Goal: Transaction & Acquisition: Purchase product/service

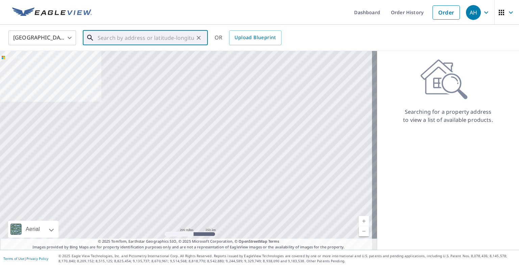
click at [181, 39] on input "text" at bounding box center [146, 37] width 96 height 19
paste input "[STREET_ADDRESS]"
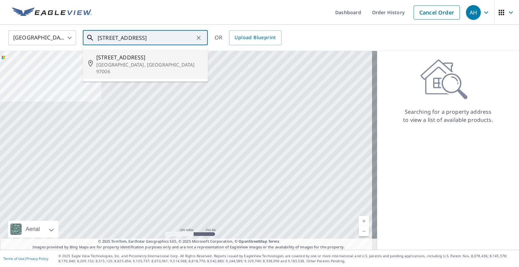
click at [132, 64] on p "[GEOGRAPHIC_DATA], [GEOGRAPHIC_DATA] 97006" at bounding box center [149, 68] width 106 height 14
type input "[STREET_ADDRESS]"
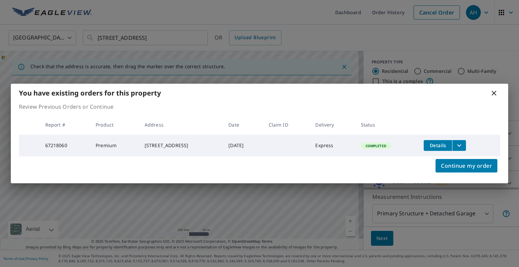
click at [463, 144] on icon "filesDropdownBtn-67218060" at bounding box center [459, 146] width 8 height 8
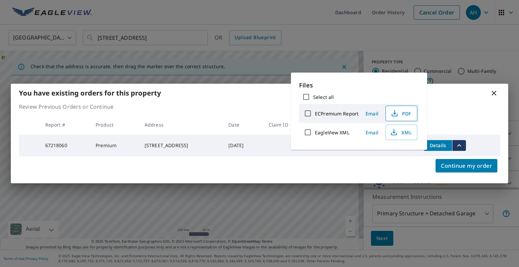
click at [404, 115] on span "PDF" at bounding box center [401, 113] width 22 height 8
click at [490, 97] on div "You have existing orders for this property" at bounding box center [259, 93] width 497 height 19
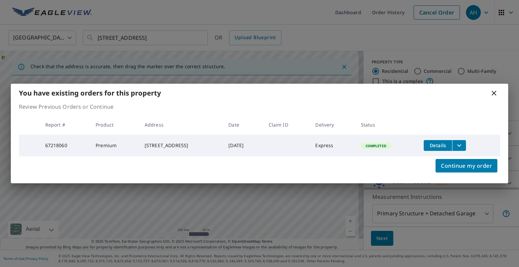
click at [492, 90] on icon at bounding box center [494, 93] width 8 height 8
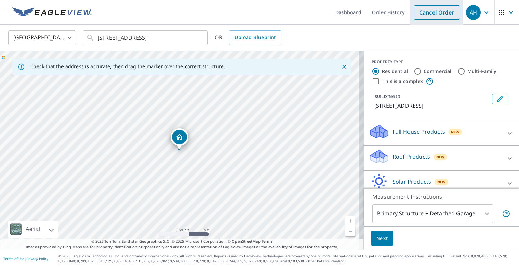
click at [432, 12] on link "Cancel Order" at bounding box center [436, 12] width 46 height 14
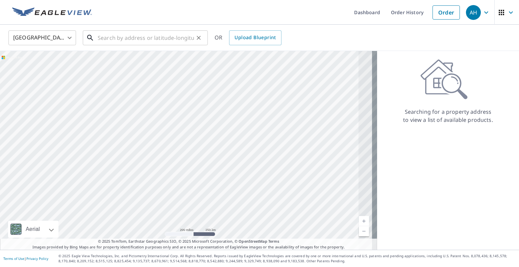
click at [167, 38] on input "text" at bounding box center [146, 37] width 96 height 19
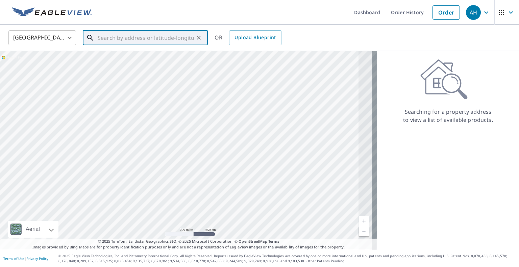
paste input "[STREET_ADDRESS]"
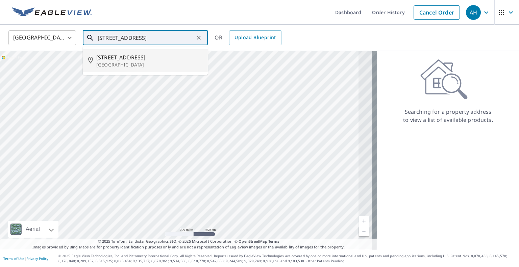
click at [118, 63] on p "[GEOGRAPHIC_DATA]" at bounding box center [149, 64] width 106 height 7
type input "[STREET_ADDRESS]"
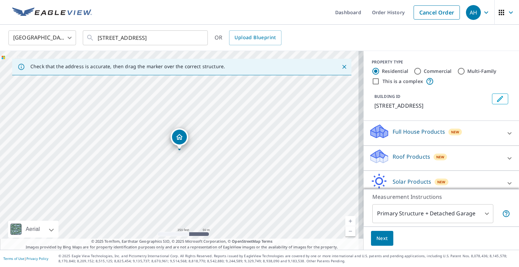
click at [405, 160] on p "Roof Products" at bounding box center [411, 157] width 37 height 8
click at [385, 181] on div "Premium" at bounding box center [441, 177] width 145 height 19
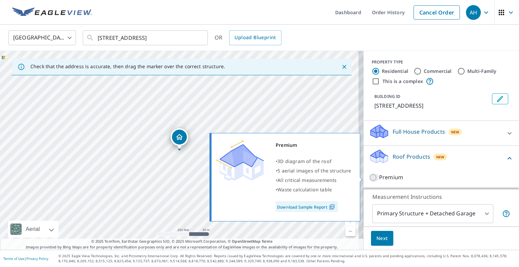
click at [369, 177] on input "Premium" at bounding box center [374, 178] width 10 height 8
checkbox input "true"
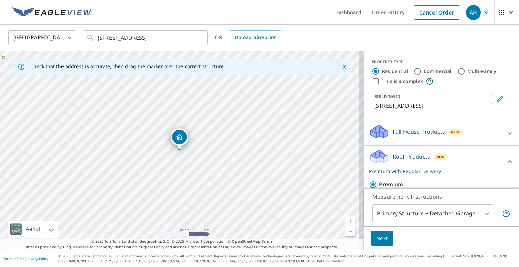
click at [376, 236] on span "Next" at bounding box center [381, 238] width 11 height 8
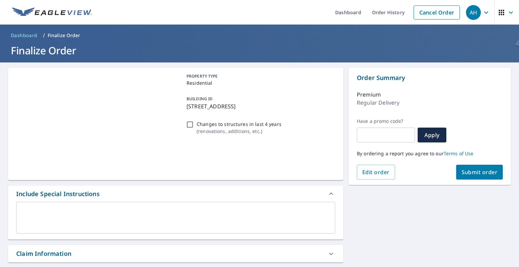
scroll to position [162, 0]
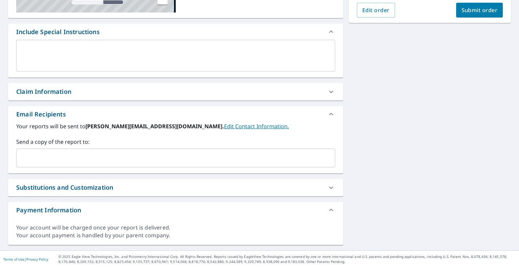
click at [127, 157] on input "text" at bounding box center [170, 158] width 303 height 13
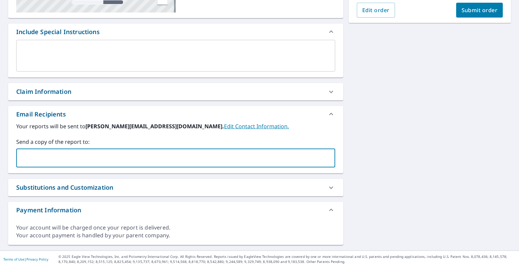
paste input "[EMAIL_ADDRESS][DOMAIN_NAME]"
type input "[EMAIL_ADDRESS][DOMAIN_NAME]"
click at [474, 16] on button "Submit order" at bounding box center [479, 10] width 47 height 15
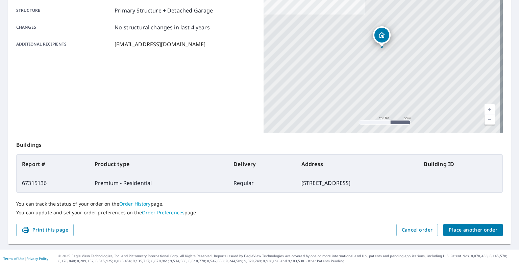
scroll to position [115, 0]
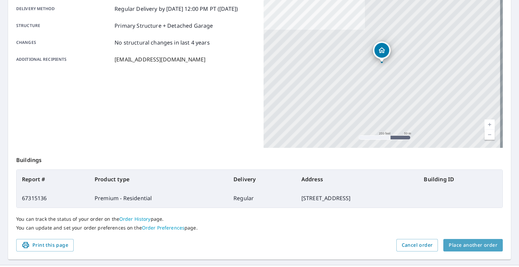
click at [472, 241] on span "Place another order" at bounding box center [473, 245] width 49 height 8
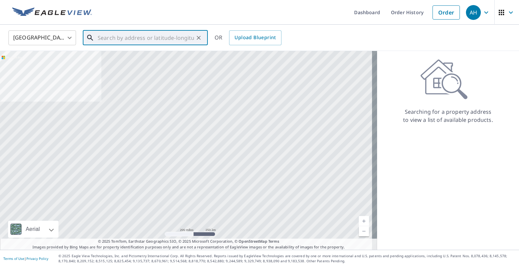
click at [152, 40] on input "text" at bounding box center [146, 37] width 96 height 19
paste input "[STREET_ADDRESS]"
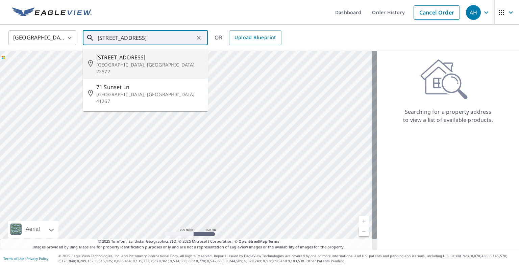
drag, startPoint x: 128, startPoint y: 62, endPoint x: 166, endPoint y: 37, distance: 44.7
click at [172, 42] on div "[STREET_ADDRESS] War ​ [STREET_ADDRESS] [STREET_ADDRESS][PERSON_NAME]" at bounding box center [145, 37] width 125 height 15
drag, startPoint x: 166, startPoint y: 37, endPoint x: 146, endPoint y: 36, distance: 20.0
click at [145, 36] on input "[STREET_ADDRESS]" at bounding box center [146, 37] width 96 height 19
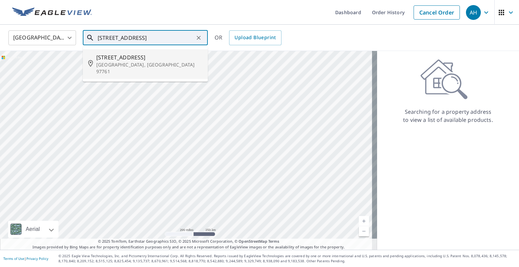
click at [116, 62] on p "[GEOGRAPHIC_DATA], [GEOGRAPHIC_DATA] 97761" at bounding box center [149, 68] width 106 height 14
type input "[STREET_ADDRESS]"
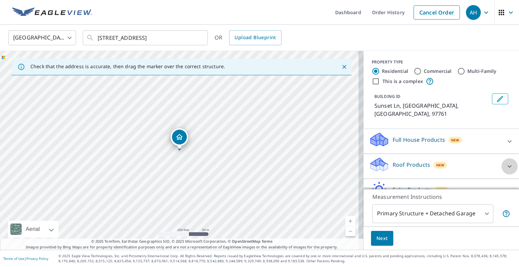
click at [501, 158] on div at bounding box center [509, 166] width 16 height 16
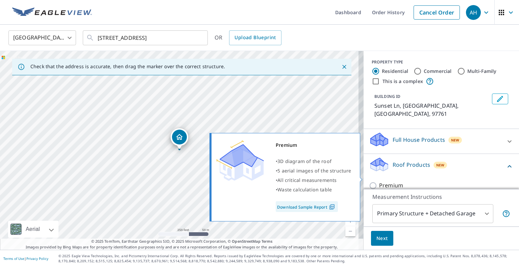
click at [391, 181] on p "Premium" at bounding box center [391, 185] width 24 height 8
click at [379, 182] on input "Premium" at bounding box center [374, 186] width 10 height 8
checkbox input "true"
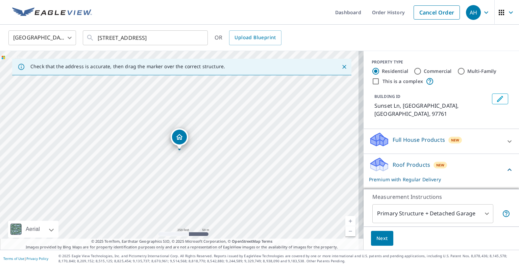
click at [376, 237] on span "Next" at bounding box center [381, 238] width 11 height 8
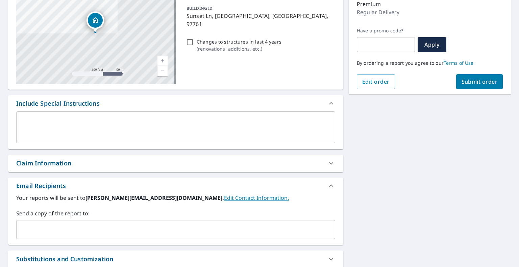
scroll to position [135, 0]
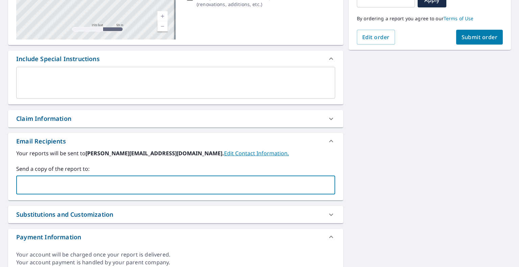
click at [98, 183] on input "text" at bounding box center [170, 185] width 303 height 13
paste input "[EMAIL_ADDRESS][DOMAIN_NAME]"
type input "[EMAIL_ADDRESS][DOMAIN_NAME]"
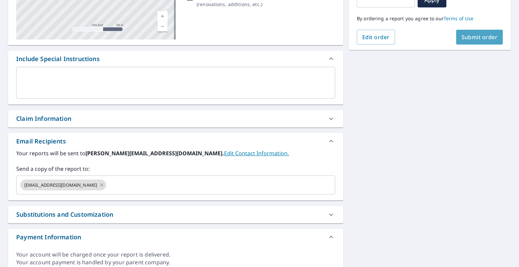
click at [474, 40] on span "Submit order" at bounding box center [479, 36] width 36 height 7
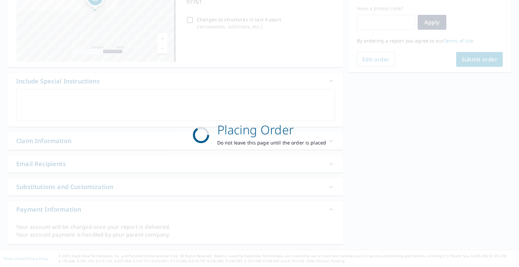
scroll to position [112, 0]
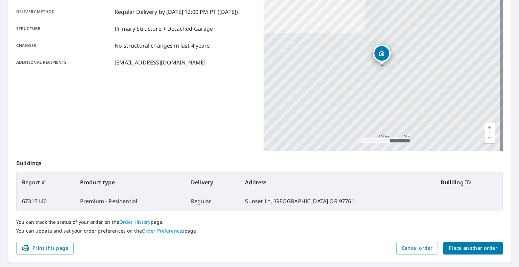
scroll to position [112, 0]
click at [455, 248] on span "Place another order" at bounding box center [473, 248] width 49 height 8
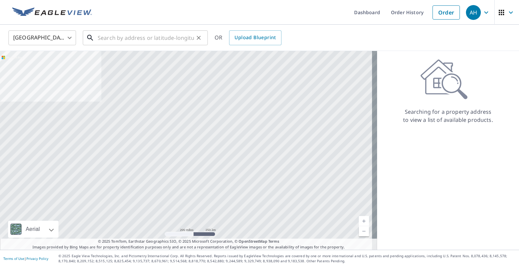
click at [155, 37] on input "text" at bounding box center [146, 37] width 96 height 19
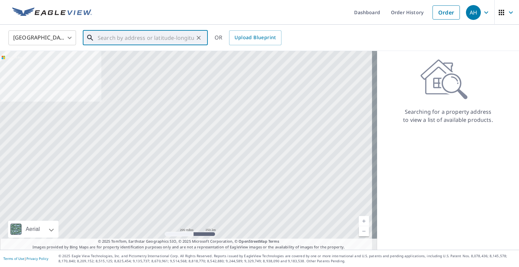
paste input "[STREET_ADDRESS]"
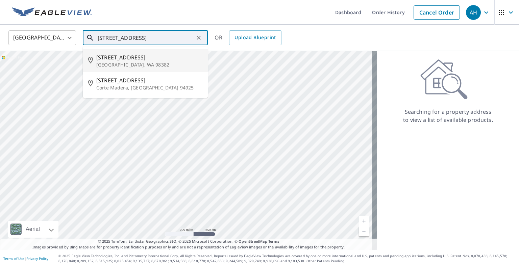
click at [125, 61] on p "[GEOGRAPHIC_DATA], WA 98382" at bounding box center [149, 64] width 106 height 7
type input "[STREET_ADDRESS]"
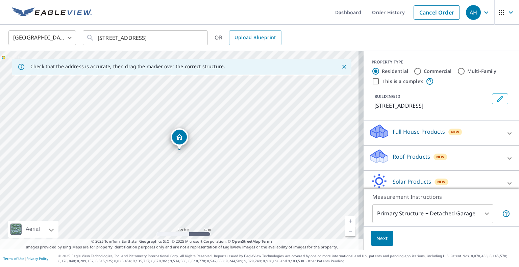
click at [396, 159] on p "Roof Products" at bounding box center [411, 157] width 37 height 8
click at [384, 173] on p "Premium" at bounding box center [391, 177] width 24 height 8
click at [379, 174] on input "Premium" at bounding box center [374, 178] width 10 height 8
checkbox input "true"
click at [376, 243] on button "Next" at bounding box center [382, 238] width 22 height 15
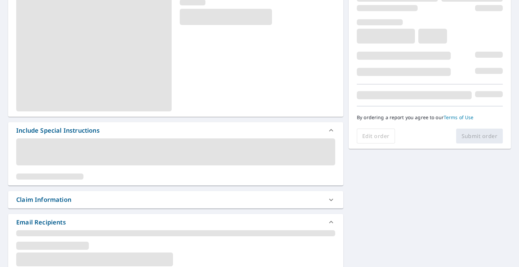
scroll to position [101, 0]
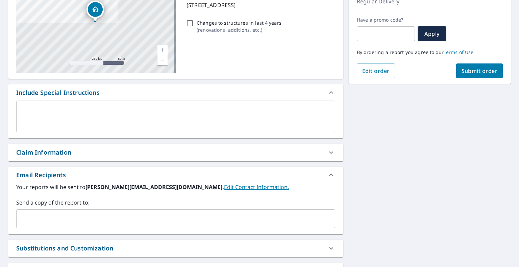
click at [113, 212] on div "​" at bounding box center [175, 218] width 319 height 19
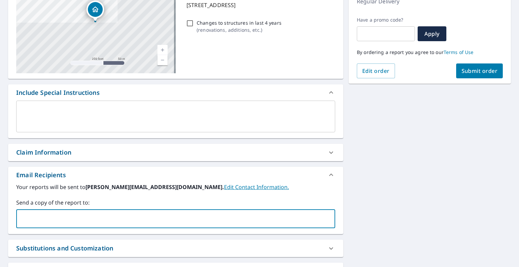
paste input "[EMAIL_ADDRESS][DOMAIN_NAME]"
type input "[EMAIL_ADDRESS][DOMAIN_NAME]"
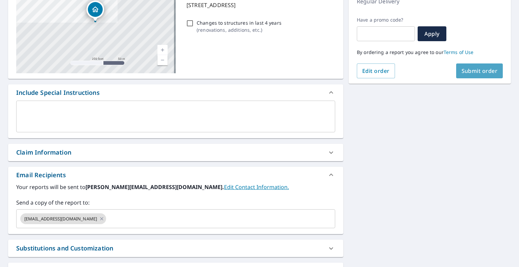
click at [475, 74] on span "Submit order" at bounding box center [479, 70] width 36 height 7
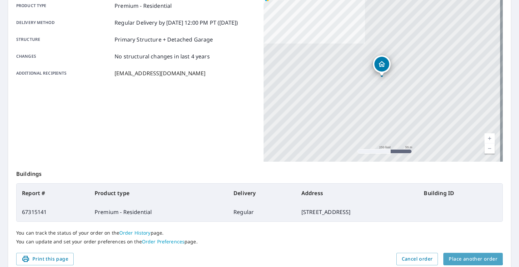
click at [466, 255] on span "Place another order" at bounding box center [473, 259] width 49 height 8
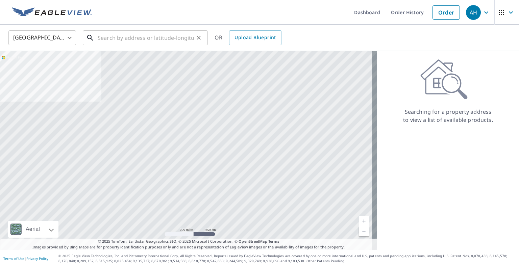
click at [130, 36] on input "text" at bounding box center [146, 37] width 96 height 19
paste input "[STREET_ADDRESS]"
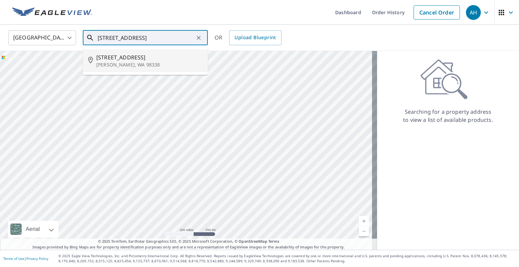
click at [133, 67] on p "[PERSON_NAME], WA 98338" at bounding box center [149, 64] width 106 height 7
type input "[STREET_ADDRESS][PERSON_NAME]"
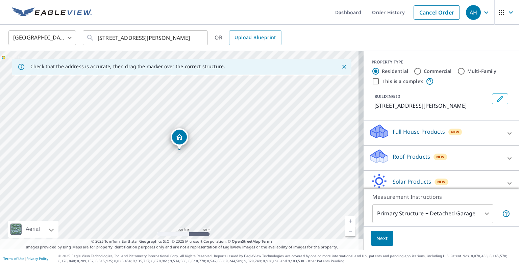
drag, startPoint x: 423, startPoint y: 172, endPoint x: 398, endPoint y: 178, distance: 26.1
click at [423, 168] on div "Roof Products New" at bounding box center [435, 158] width 132 height 19
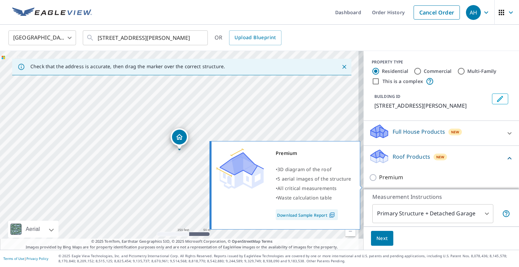
click at [391, 182] on p "Premium" at bounding box center [391, 177] width 24 height 8
click at [379, 182] on input "Premium" at bounding box center [374, 178] width 10 height 8
checkbox input "true"
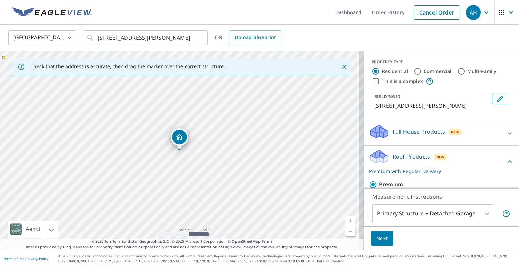
click at [378, 235] on span "Next" at bounding box center [381, 238] width 11 height 8
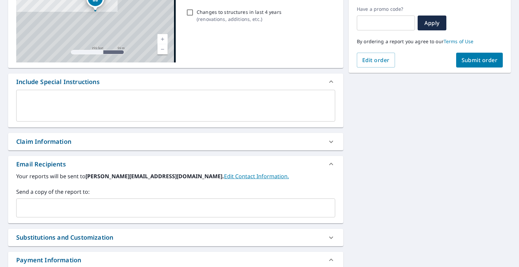
scroll to position [135, 0]
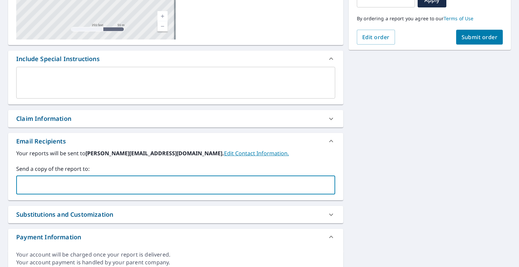
drag, startPoint x: 65, startPoint y: 185, endPoint x: 44, endPoint y: 185, distance: 21.3
click at [65, 185] on input "text" at bounding box center [170, 185] width 303 height 13
paste input "[EMAIL_ADDRESS][DOMAIN_NAME]"
type input "[EMAIL_ADDRESS][DOMAIN_NAME]"
click at [473, 35] on span "Submit order" at bounding box center [479, 36] width 36 height 7
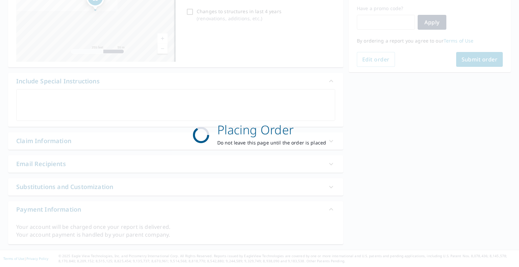
scroll to position [112, 0]
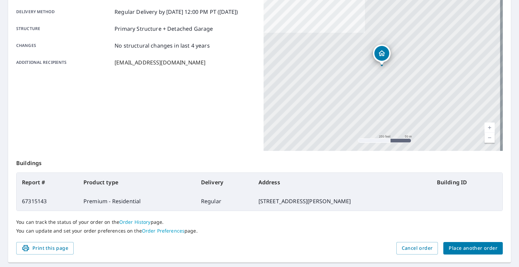
click at [473, 247] on span "Place another order" at bounding box center [473, 248] width 49 height 8
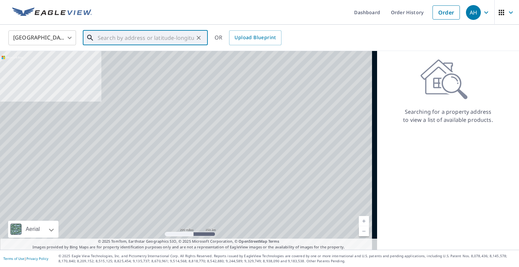
click at [134, 39] on input "text" at bounding box center [146, 37] width 96 height 19
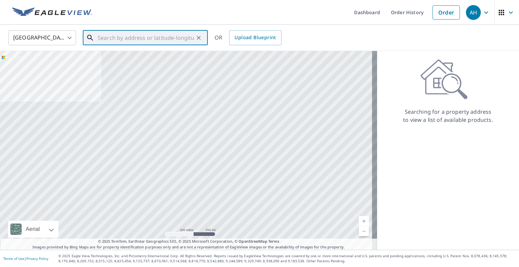
paste input "[STREET_ADDRESS][PERSON_NAME]"
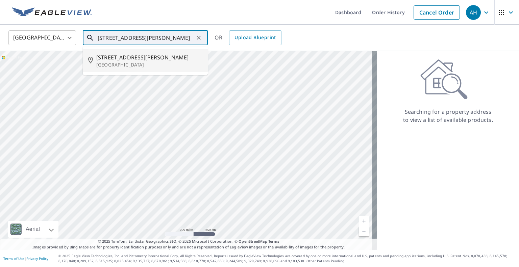
click at [130, 56] on span "[STREET_ADDRESS][PERSON_NAME]" at bounding box center [149, 57] width 106 height 8
type input "[STREET_ADDRESS][PERSON_NAME]"
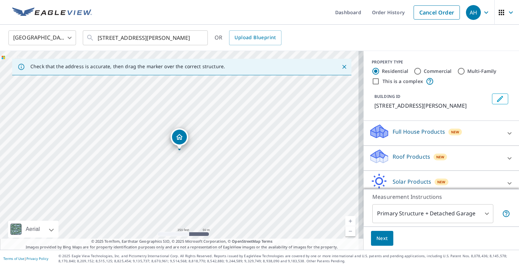
click at [420, 159] on p "Roof Products" at bounding box center [411, 157] width 37 height 8
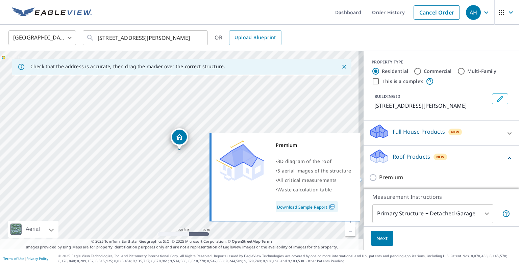
click at [391, 176] on p "Premium" at bounding box center [391, 177] width 24 height 8
click at [379, 176] on input "Premium" at bounding box center [374, 178] width 10 height 8
checkbox input "true"
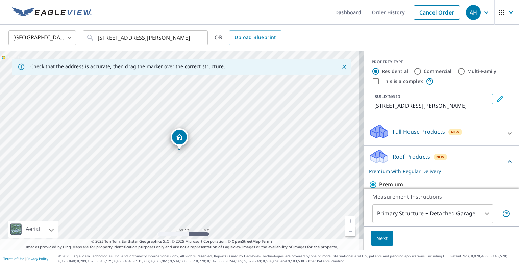
click at [379, 237] on span "Next" at bounding box center [381, 238] width 11 height 8
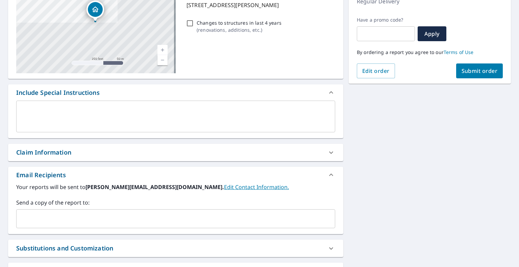
scroll to position [135, 0]
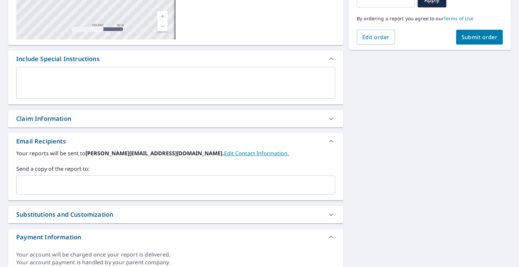
click at [87, 183] on input "text" at bounding box center [170, 185] width 303 height 13
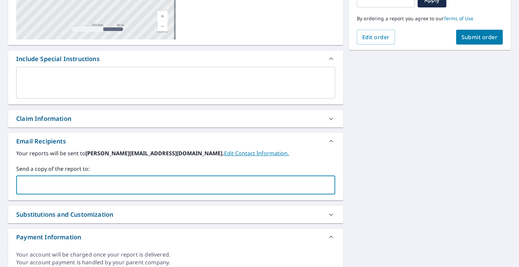
paste input "[EMAIL_ADDRESS][DOMAIN_NAME]"
type input "[EMAIL_ADDRESS][DOMAIN_NAME]"
click at [471, 37] on span "Submit order" at bounding box center [479, 36] width 36 height 7
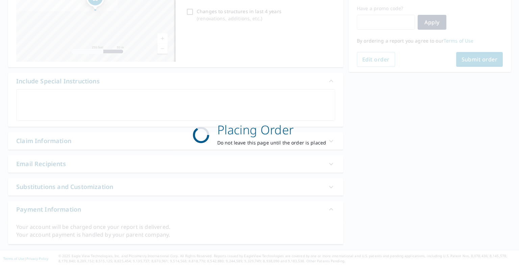
scroll to position [112, 0]
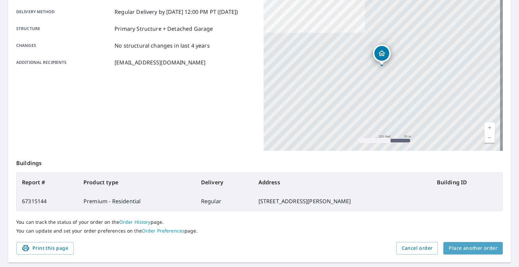
click at [472, 250] on span "Place another order" at bounding box center [473, 248] width 49 height 8
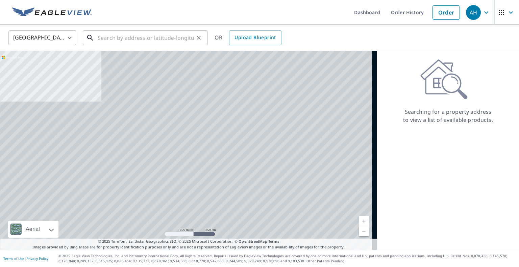
click at [164, 41] on input "text" at bounding box center [146, 37] width 96 height 19
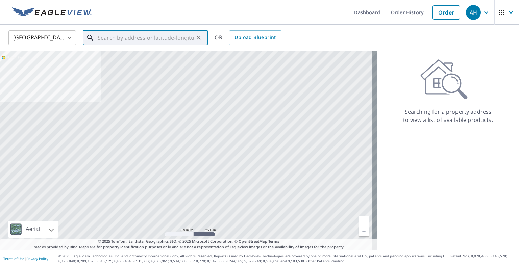
paste input "[STREET_ADDRESS]"
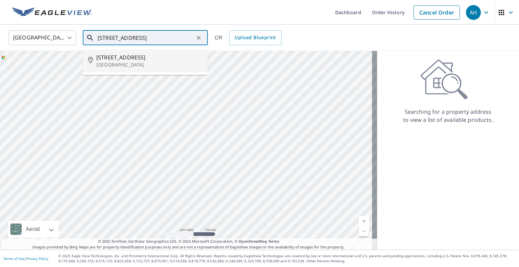
click at [141, 59] on span "[STREET_ADDRESS]" at bounding box center [149, 57] width 106 height 8
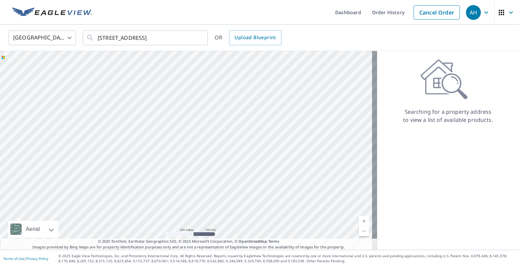
type input "[STREET_ADDRESS]"
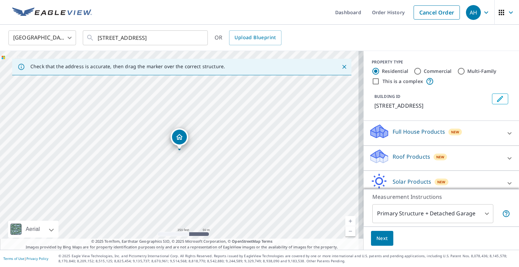
click at [391, 168] on div "Roof Products New" at bounding box center [435, 158] width 132 height 19
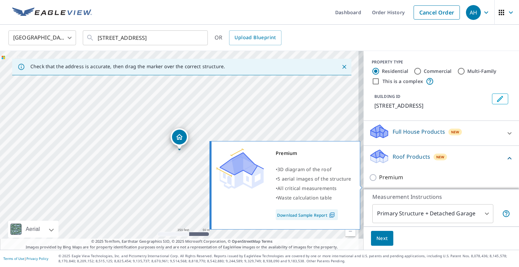
click at [388, 182] on p "Premium" at bounding box center [391, 177] width 24 height 8
click at [379, 182] on input "Premium" at bounding box center [374, 178] width 10 height 8
checkbox input "true"
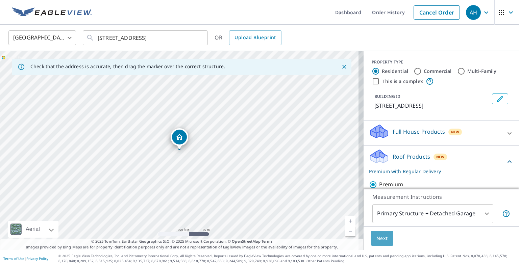
click at [381, 237] on span "Next" at bounding box center [381, 238] width 11 height 8
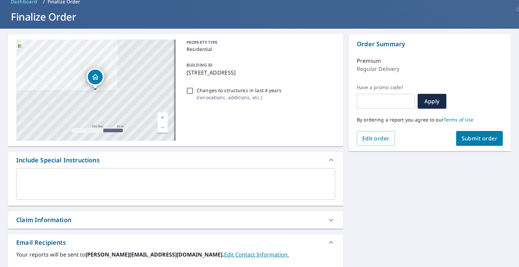
scroll to position [101, 0]
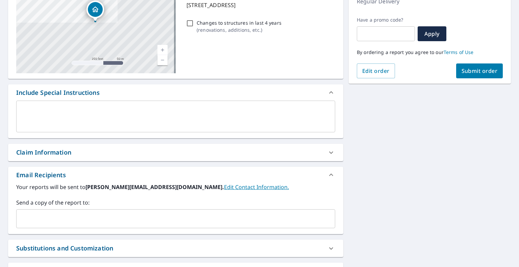
click at [103, 215] on input "text" at bounding box center [170, 218] width 303 height 13
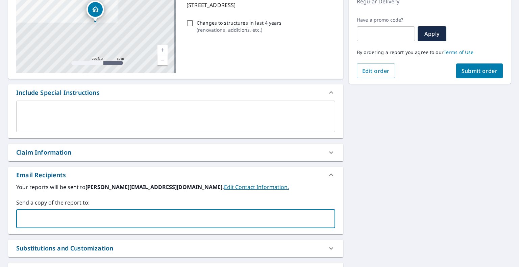
paste input "[EMAIL_ADDRESS][DOMAIN_NAME]"
type input "[EMAIL_ADDRESS][DOMAIN_NAME]"
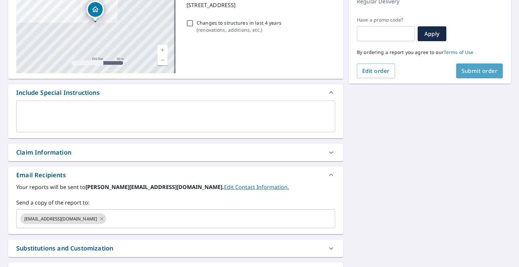
click at [473, 77] on button "Submit order" at bounding box center [479, 71] width 47 height 15
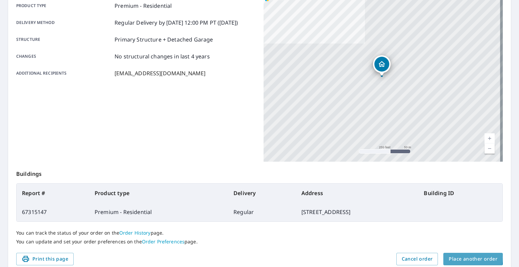
click at [460, 257] on span "Place another order" at bounding box center [473, 259] width 49 height 8
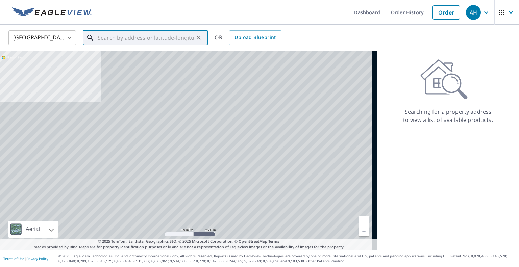
click at [130, 45] on div "​" at bounding box center [145, 37] width 125 height 15
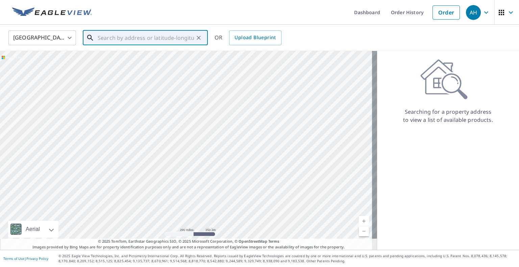
click at [130, 39] on input "text" at bounding box center [146, 37] width 96 height 19
paste input "[STREET_ADDRESS][PERSON_NAME]"
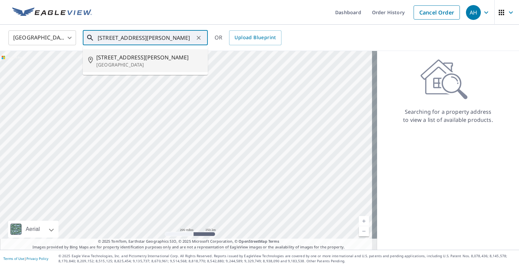
click at [130, 62] on p "[GEOGRAPHIC_DATA]" at bounding box center [149, 64] width 106 height 7
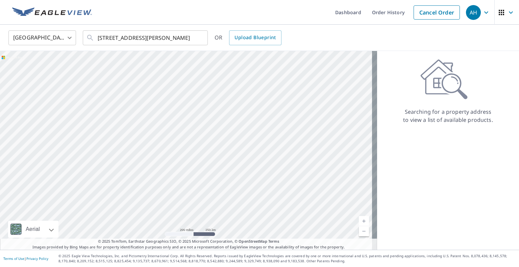
type input "[STREET_ADDRESS][PERSON_NAME]"
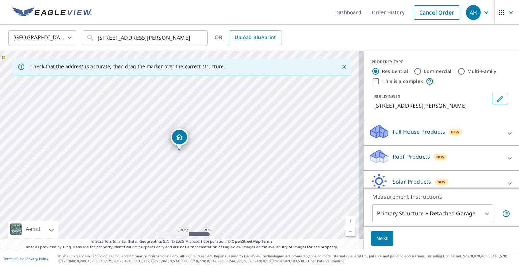
click at [399, 161] on p "Roof Products" at bounding box center [411, 157] width 37 height 8
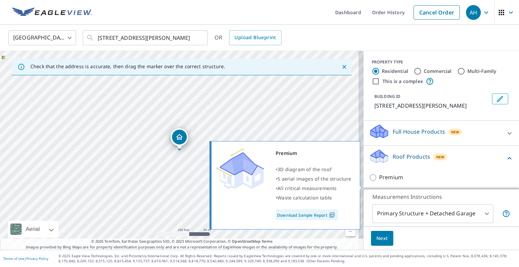
click at [386, 182] on p "Premium" at bounding box center [391, 177] width 24 height 8
click at [379, 182] on input "Premium" at bounding box center [374, 178] width 10 height 8
checkbox input "true"
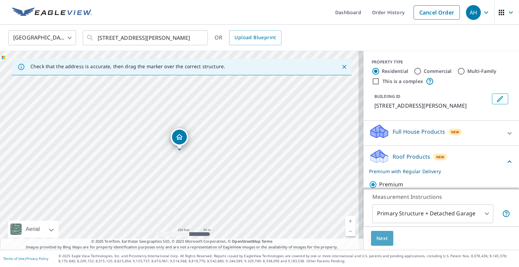
click at [376, 233] on button "Next" at bounding box center [382, 238] width 22 height 15
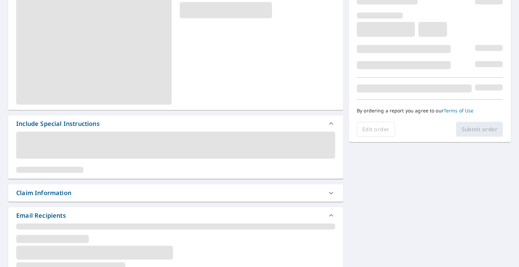
scroll to position [135, 0]
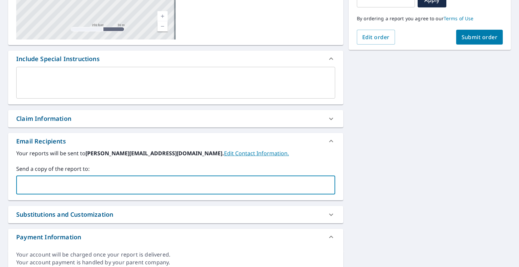
click at [115, 180] on input "text" at bounding box center [170, 185] width 303 height 13
paste input "[EMAIL_ADDRESS][DOMAIN_NAME]"
type input "[EMAIL_ADDRESS][DOMAIN_NAME]"
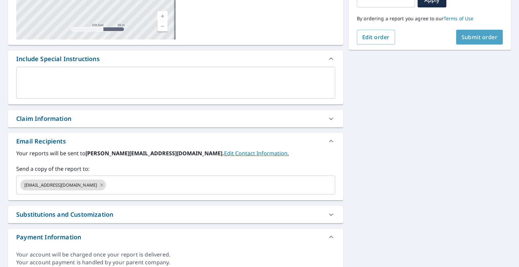
click at [474, 39] on span "Submit order" at bounding box center [479, 36] width 36 height 7
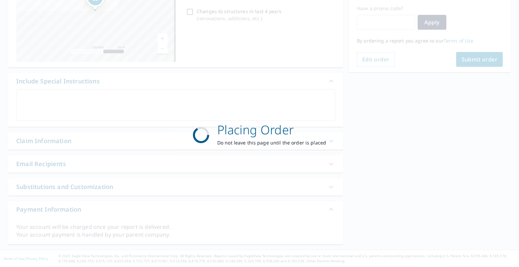
scroll to position [112, 0]
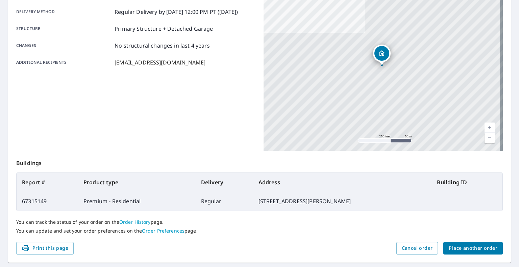
scroll to position [112, 0]
click at [459, 243] on button "Place another order" at bounding box center [472, 248] width 59 height 12
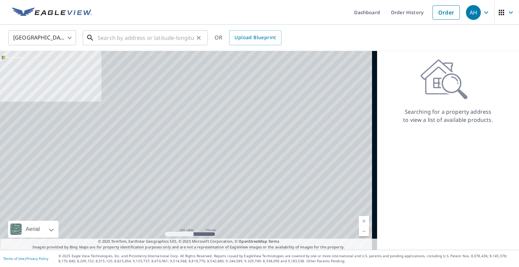
click at [168, 40] on input "text" at bounding box center [146, 37] width 96 height 19
paste input "[STREET_ADDRESS][PERSON_NAME]"
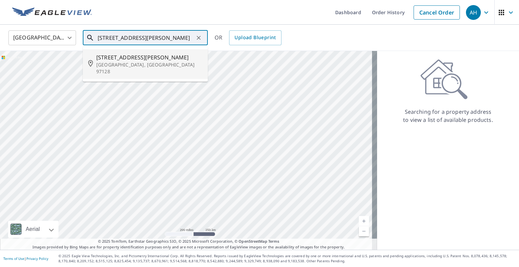
click at [131, 63] on p "[GEOGRAPHIC_DATA], [GEOGRAPHIC_DATA] 97128" at bounding box center [149, 68] width 106 height 14
type input "[STREET_ADDRESS][PERSON_NAME]"
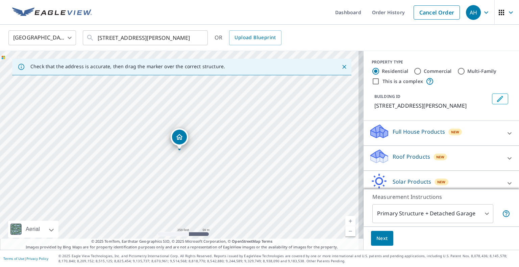
click at [393, 161] on p "Roof Products" at bounding box center [411, 157] width 37 height 8
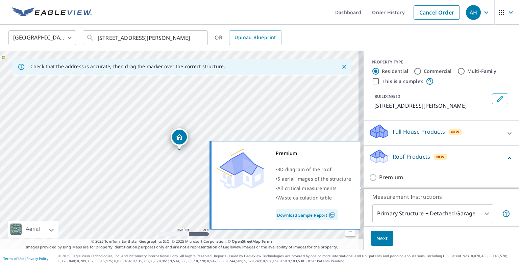
click at [384, 182] on p "Premium" at bounding box center [391, 177] width 24 height 8
click at [379, 182] on input "Premium" at bounding box center [374, 178] width 10 height 8
checkbox input "true"
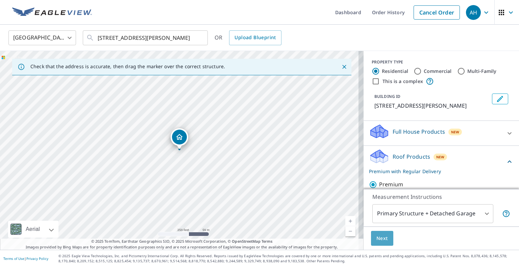
click at [380, 233] on button "Next" at bounding box center [382, 238] width 22 height 15
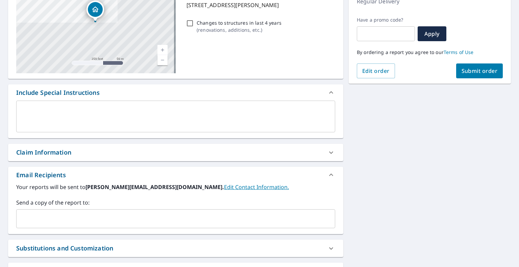
scroll to position [135, 0]
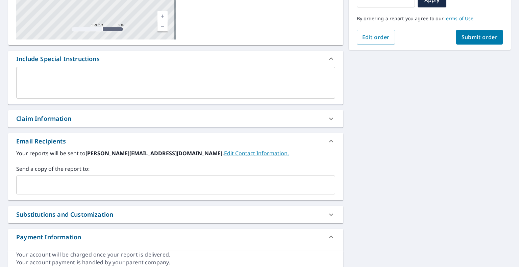
click at [118, 183] on input "text" at bounding box center [170, 185] width 303 height 13
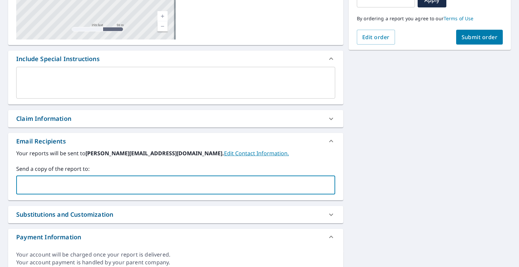
paste input "[EMAIL_ADDRESS][DOMAIN_NAME]"
type input "[EMAIL_ADDRESS][DOMAIN_NAME]"
click at [466, 36] on span "Submit order" at bounding box center [479, 36] width 36 height 7
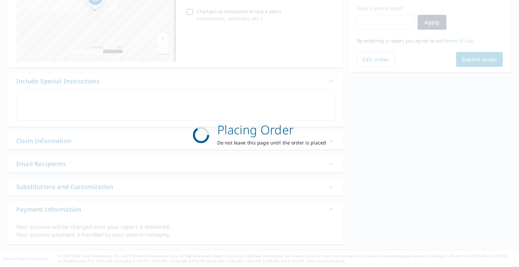
scroll to position [112, 0]
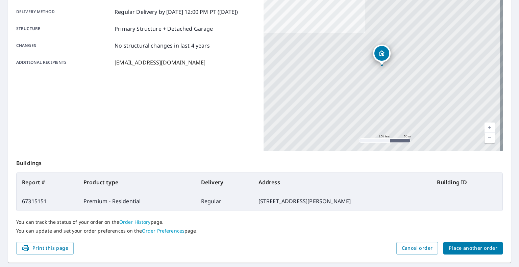
click at [479, 246] on span "Place another order" at bounding box center [473, 248] width 49 height 8
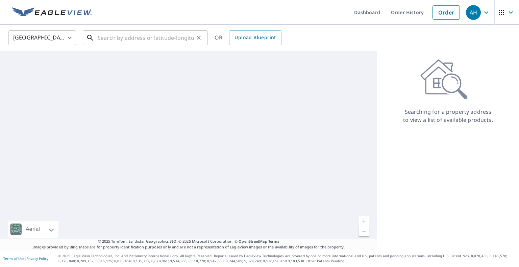
click at [134, 38] on input "text" at bounding box center [146, 37] width 96 height 19
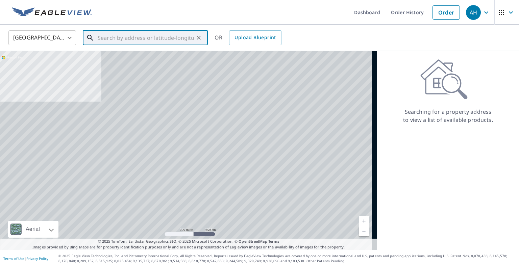
paste input "[STREET_ADDRESS]"
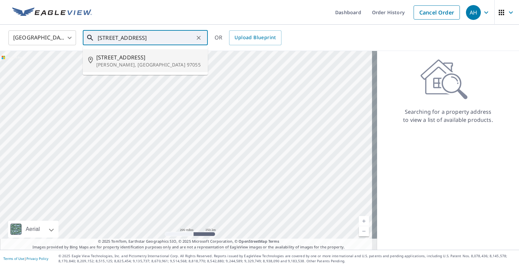
click at [128, 55] on span "[STREET_ADDRESS]" at bounding box center [149, 57] width 106 height 8
type input "[STREET_ADDRESS][PERSON_NAME]"
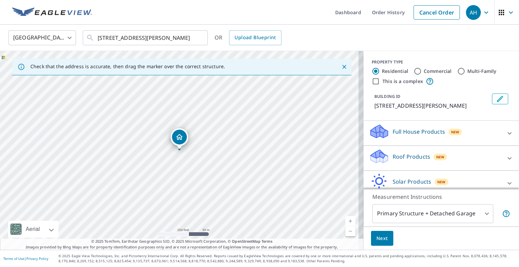
click at [400, 158] on p "Roof Products" at bounding box center [411, 157] width 37 height 8
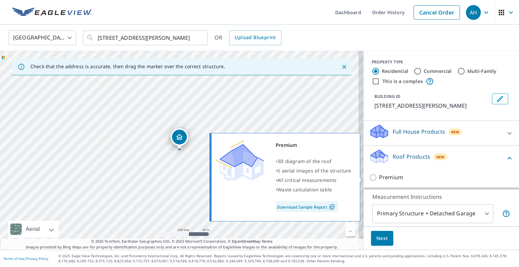
click at [384, 178] on p "Premium" at bounding box center [391, 177] width 24 height 8
click at [379, 178] on input "Premium" at bounding box center [374, 178] width 10 height 8
checkbox input "true"
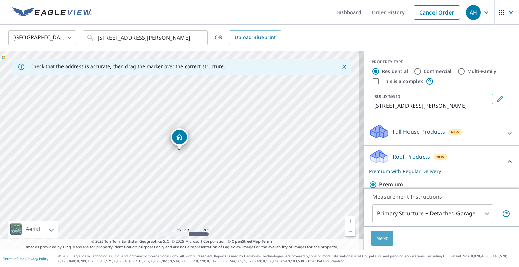
click at [380, 234] on span "Next" at bounding box center [381, 238] width 11 height 8
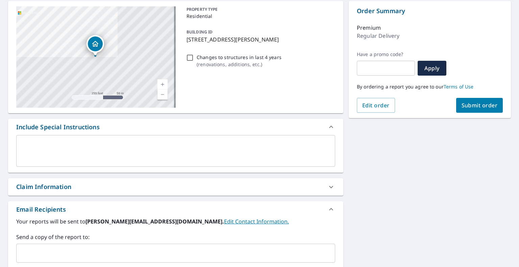
scroll to position [68, 0]
click at [103, 254] on input "text" at bounding box center [170, 252] width 303 height 13
paste input "[PERSON_NAME][EMAIL_ADDRESS][DOMAIN_NAME]"
type input "[PERSON_NAME][EMAIL_ADDRESS][DOMAIN_NAME]"
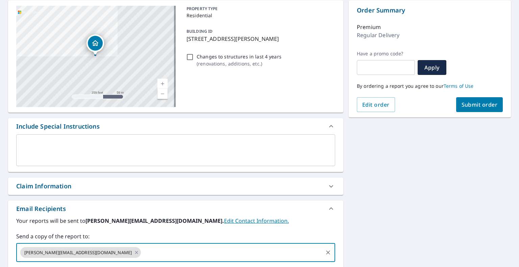
click at [469, 102] on span "Submit order" at bounding box center [479, 104] width 36 height 7
